Goal: Information Seeking & Learning: Learn about a topic

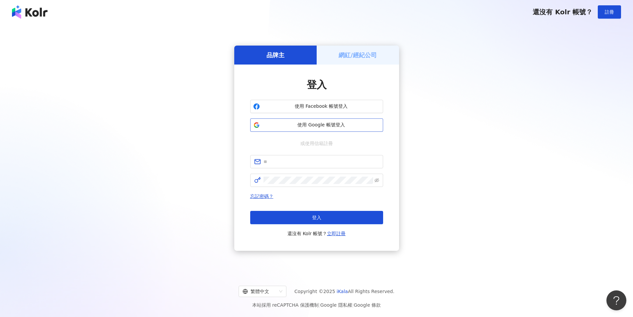
click at [277, 120] on button "使用 Google 帳號登入" at bounding box center [316, 124] width 133 height 13
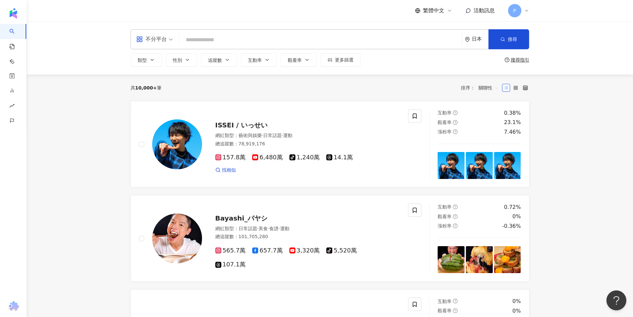
click at [468, 42] on icon "environment" at bounding box center [467, 39] width 5 height 5
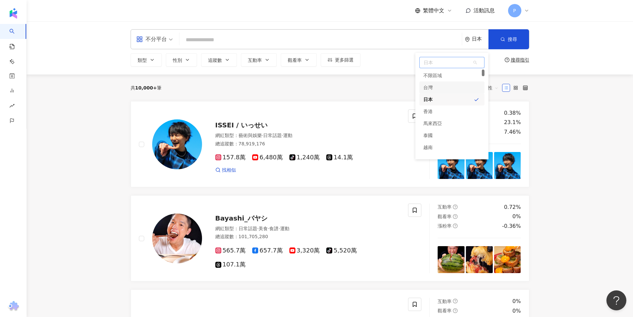
click at [435, 92] on div "台灣" at bounding box center [452, 87] width 65 height 12
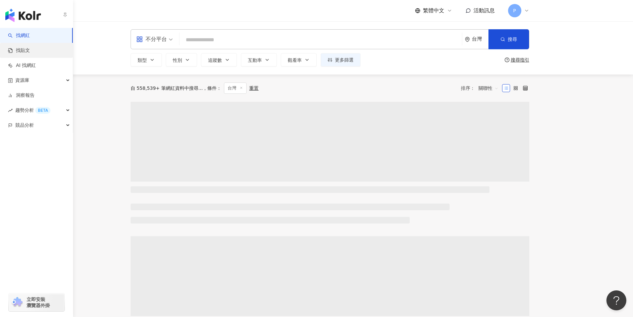
click at [20, 47] on link "找貼文" at bounding box center [19, 50] width 22 height 7
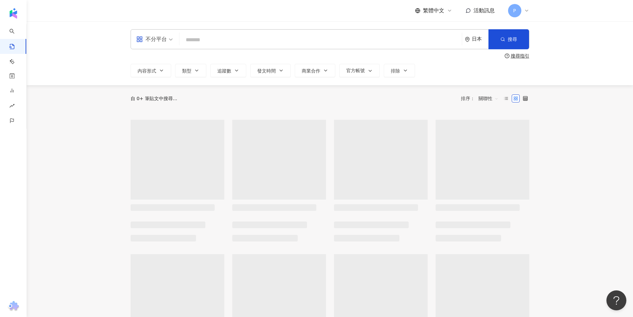
click at [479, 38] on div "日本" at bounding box center [480, 39] width 17 height 6
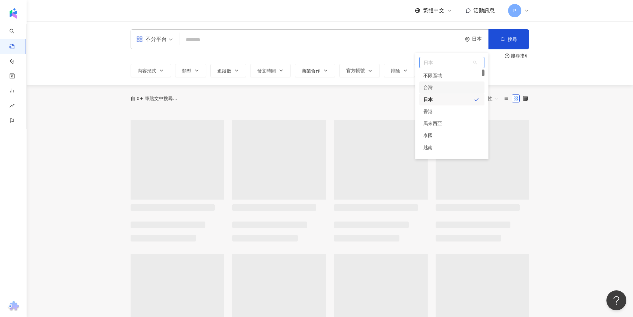
click at [455, 93] on div "台灣" at bounding box center [452, 87] width 65 height 12
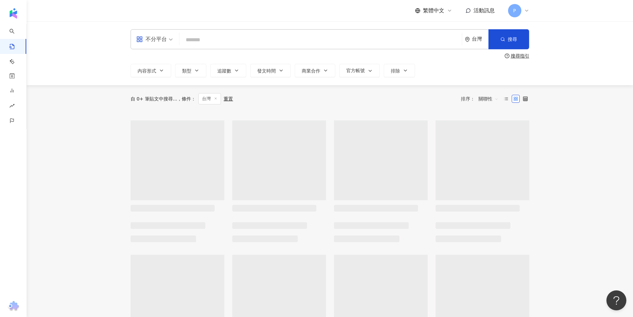
click at [285, 39] on input "search" at bounding box center [320, 40] width 277 height 14
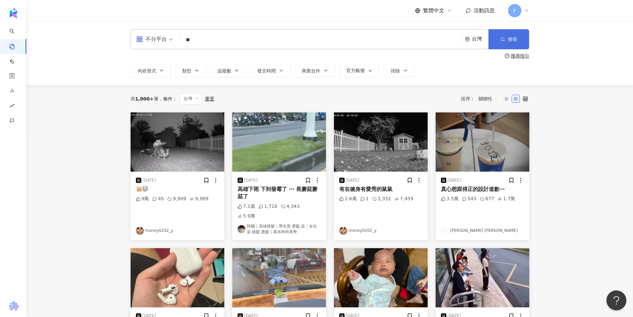
type input "**"
click at [515, 42] on span "搜尋" at bounding box center [512, 39] width 9 height 5
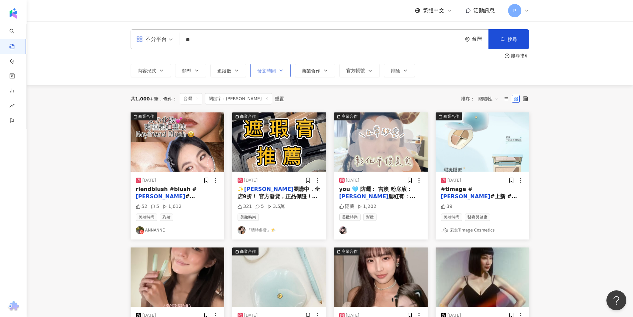
click at [277, 73] on button "發文時間" at bounding box center [270, 70] width 41 height 13
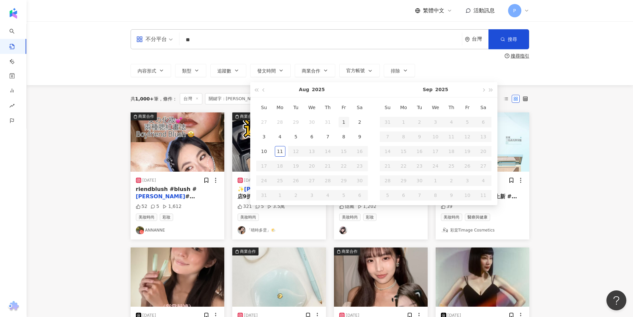
type input "**********"
click at [347, 123] on div "1" at bounding box center [344, 122] width 11 height 11
type input "**********"
click at [278, 146] on div "11" at bounding box center [280, 151] width 11 height 11
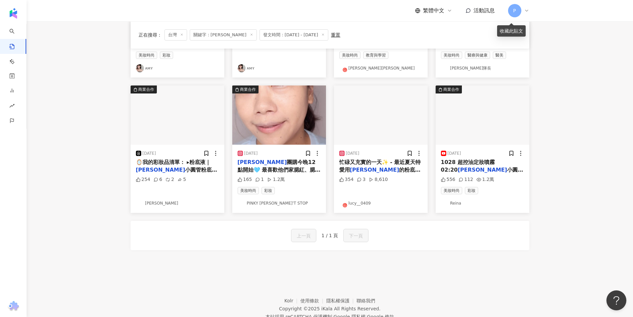
scroll to position [166, 0]
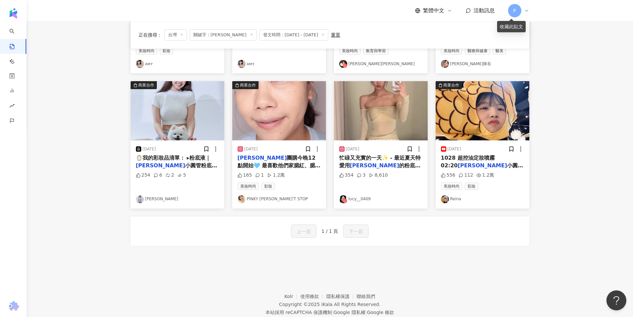
click at [183, 163] on span "小圓管粉底液(乾肌版) ▸妝前乳｜" at bounding box center [176, 169] width 81 height 14
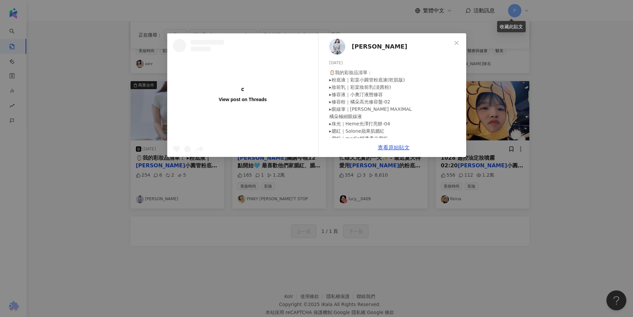
scroll to position [0, 0]
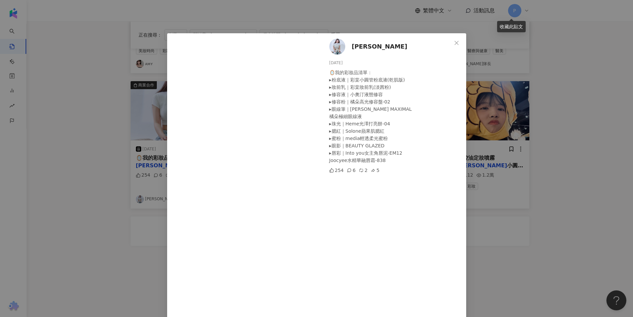
click at [512, 237] on div "[PERSON_NAME] [DATE] 🪞我的彩妝品清單： ▸粉底液｜彩棠小圓管粉底液(乾肌版) ▸妝前乳｜彩棠妝前乳(淡茜粉) ▸修容液｜小奧汀液態修容 …" at bounding box center [316, 158] width 633 height 317
